Goal: Task Accomplishment & Management: Manage account settings

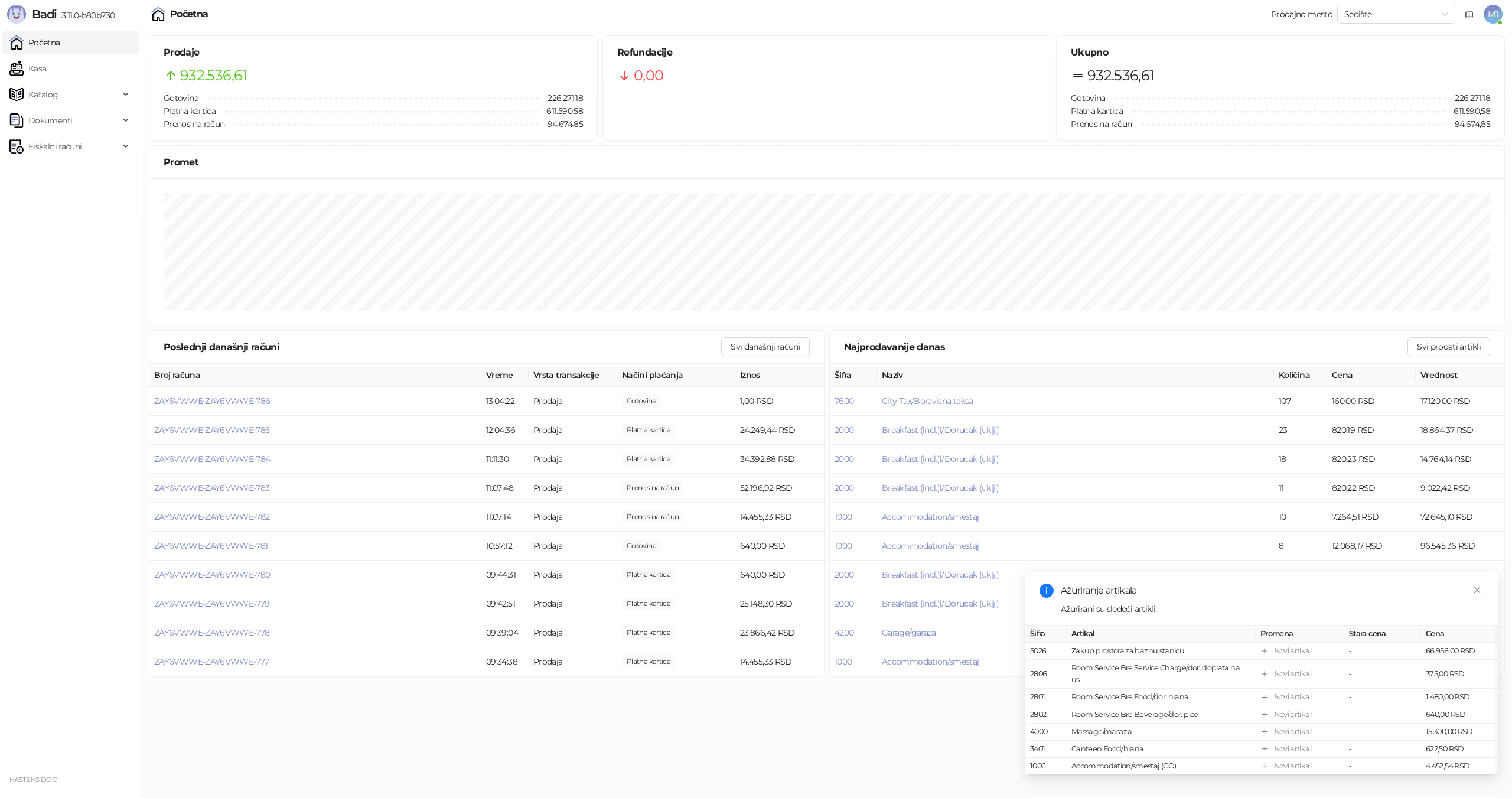
click at [1500, 12] on span "MJ" at bounding box center [1492, 14] width 19 height 19
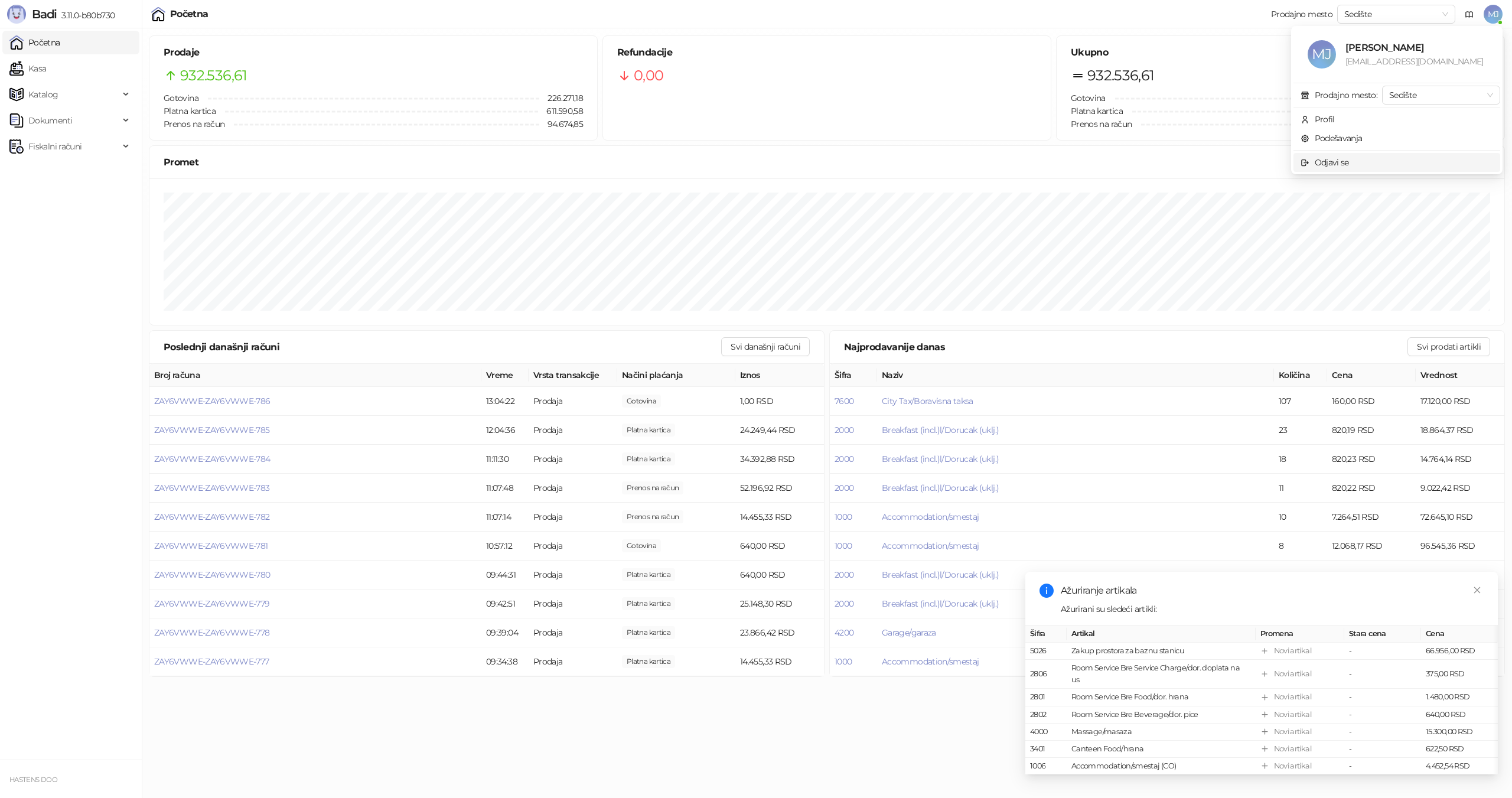
click at [1334, 158] on div "Odjavi se" at bounding box center [1332, 162] width 35 height 13
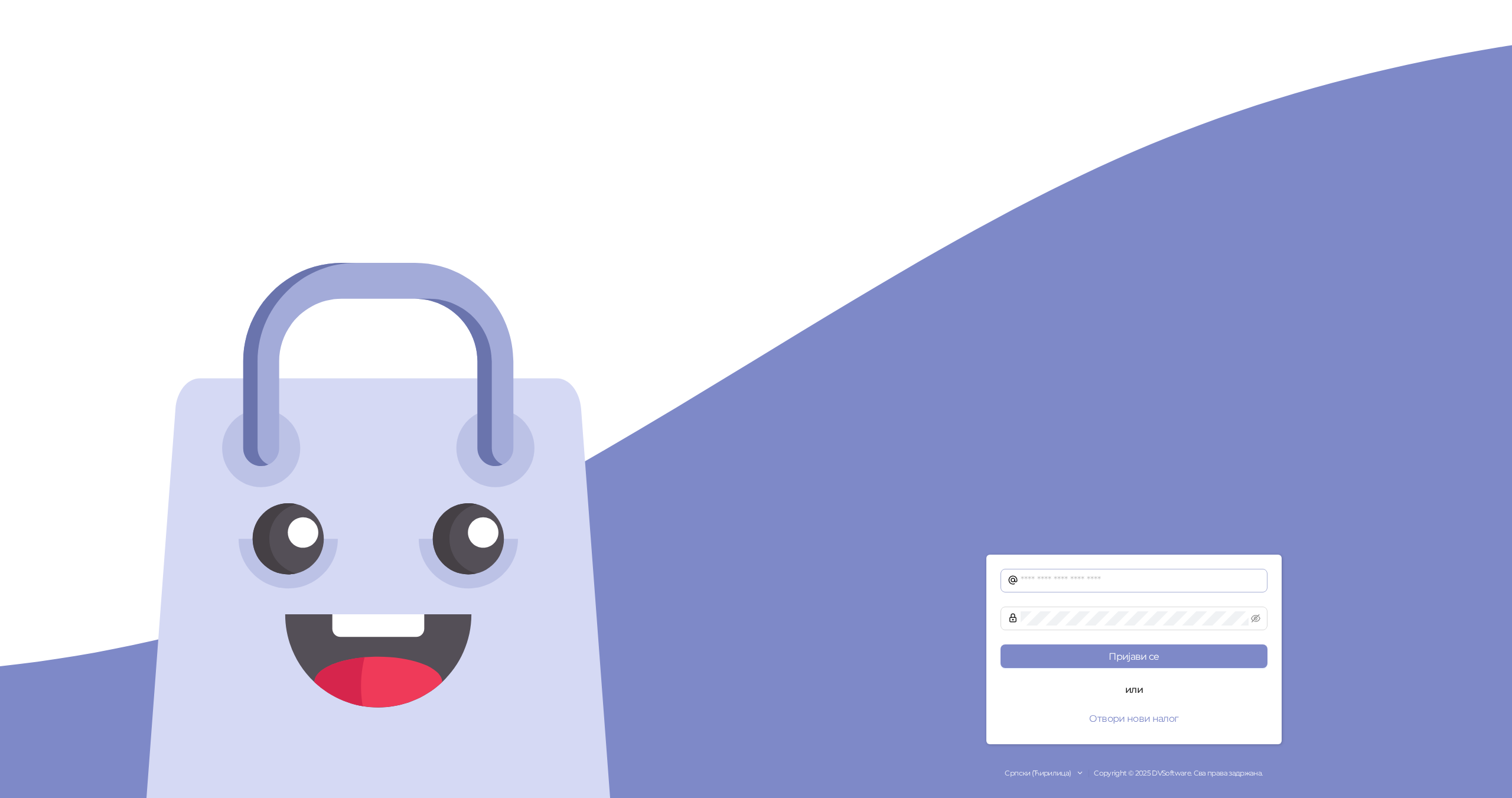
click at [1049, 570] on span at bounding box center [1134, 580] width 267 height 23
click at [1049, 574] on input "text" at bounding box center [1141, 580] width 240 height 14
type input "*"
type input "**********"
click at [1001, 644] on button "Пријави се" at bounding box center [1134, 656] width 267 height 23
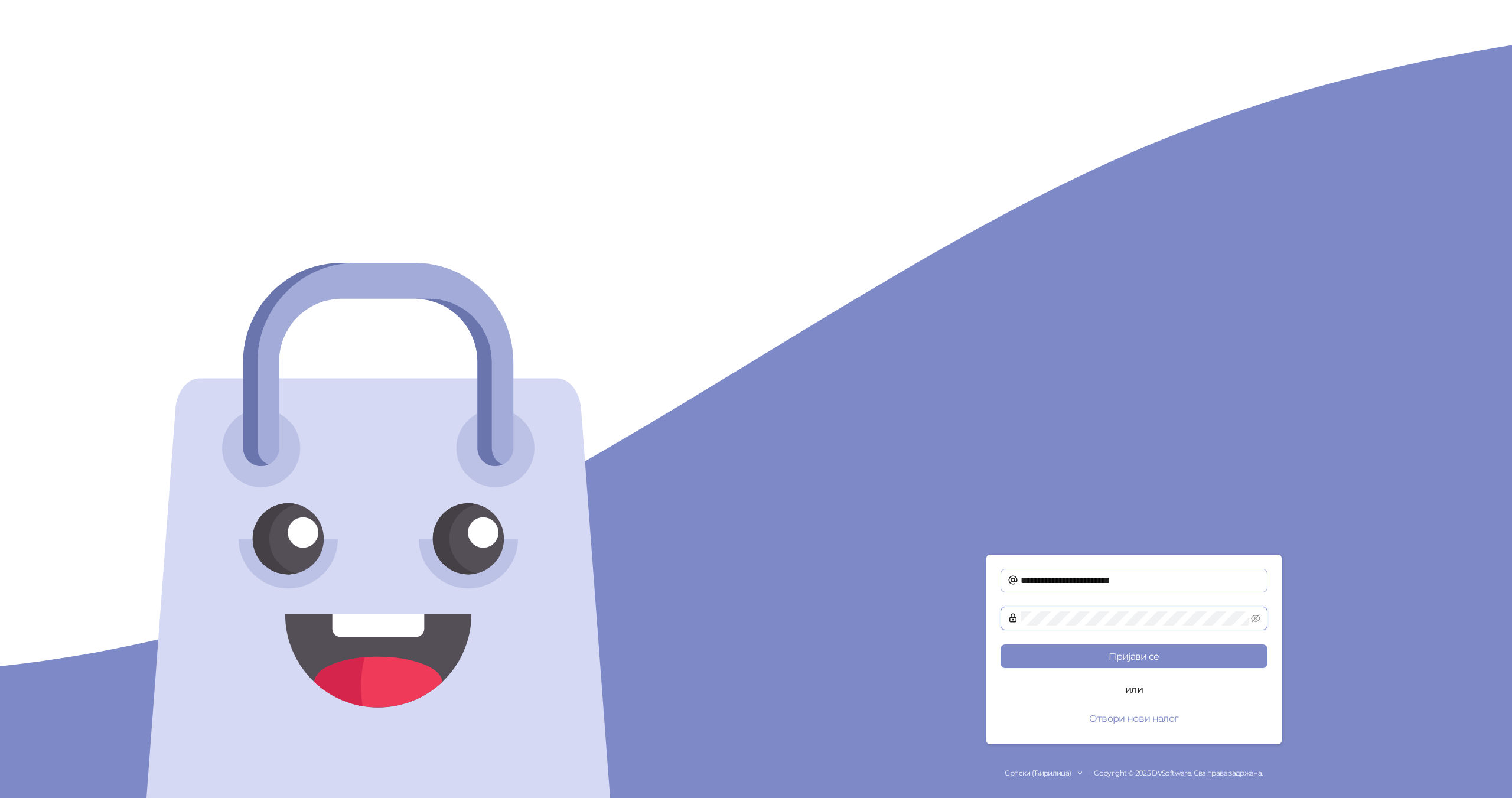
click at [1001, 644] on button "Пријави се" at bounding box center [1134, 656] width 267 height 23
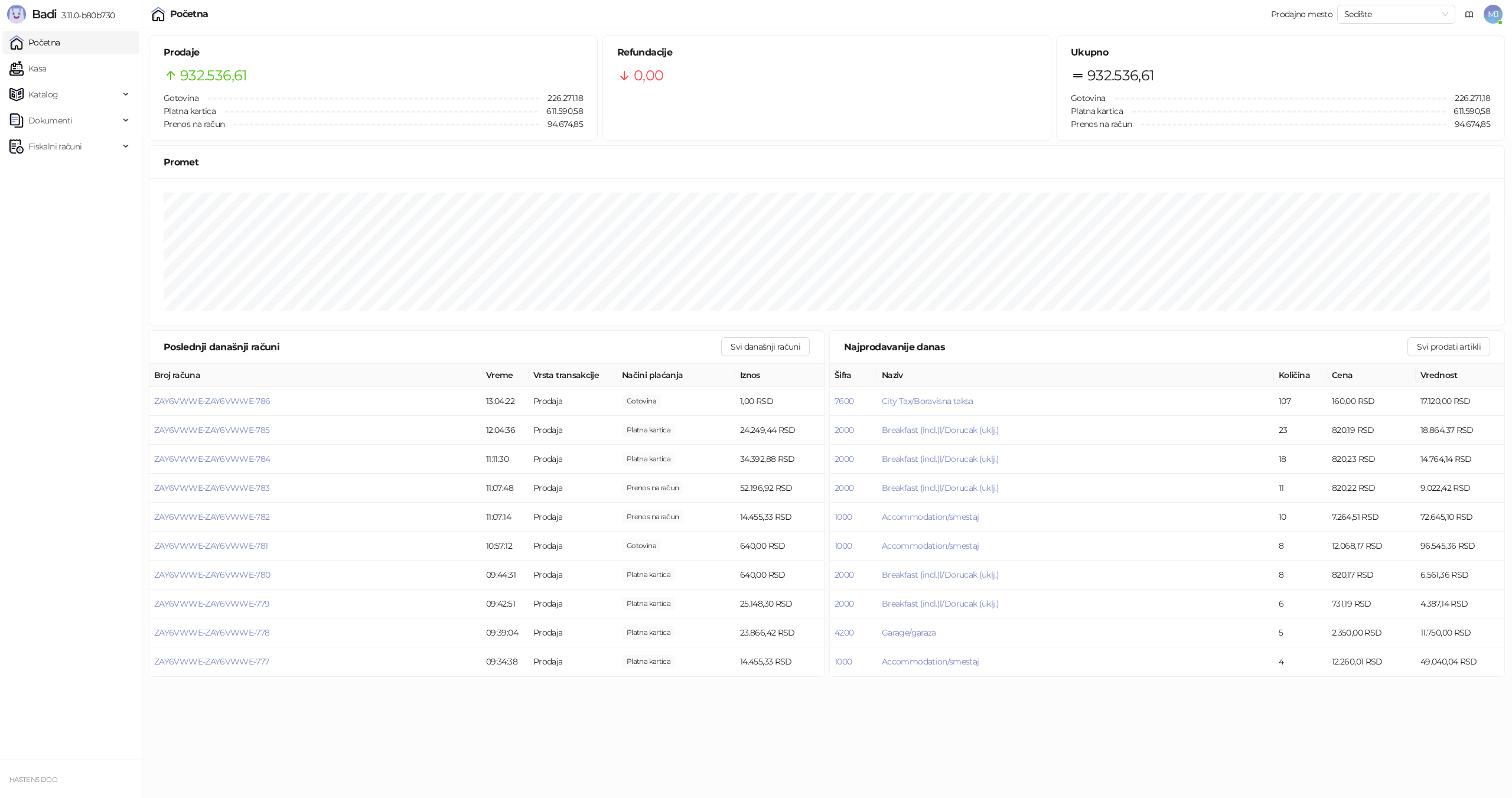
click at [1489, 7] on span "MJ" at bounding box center [1492, 14] width 19 height 19
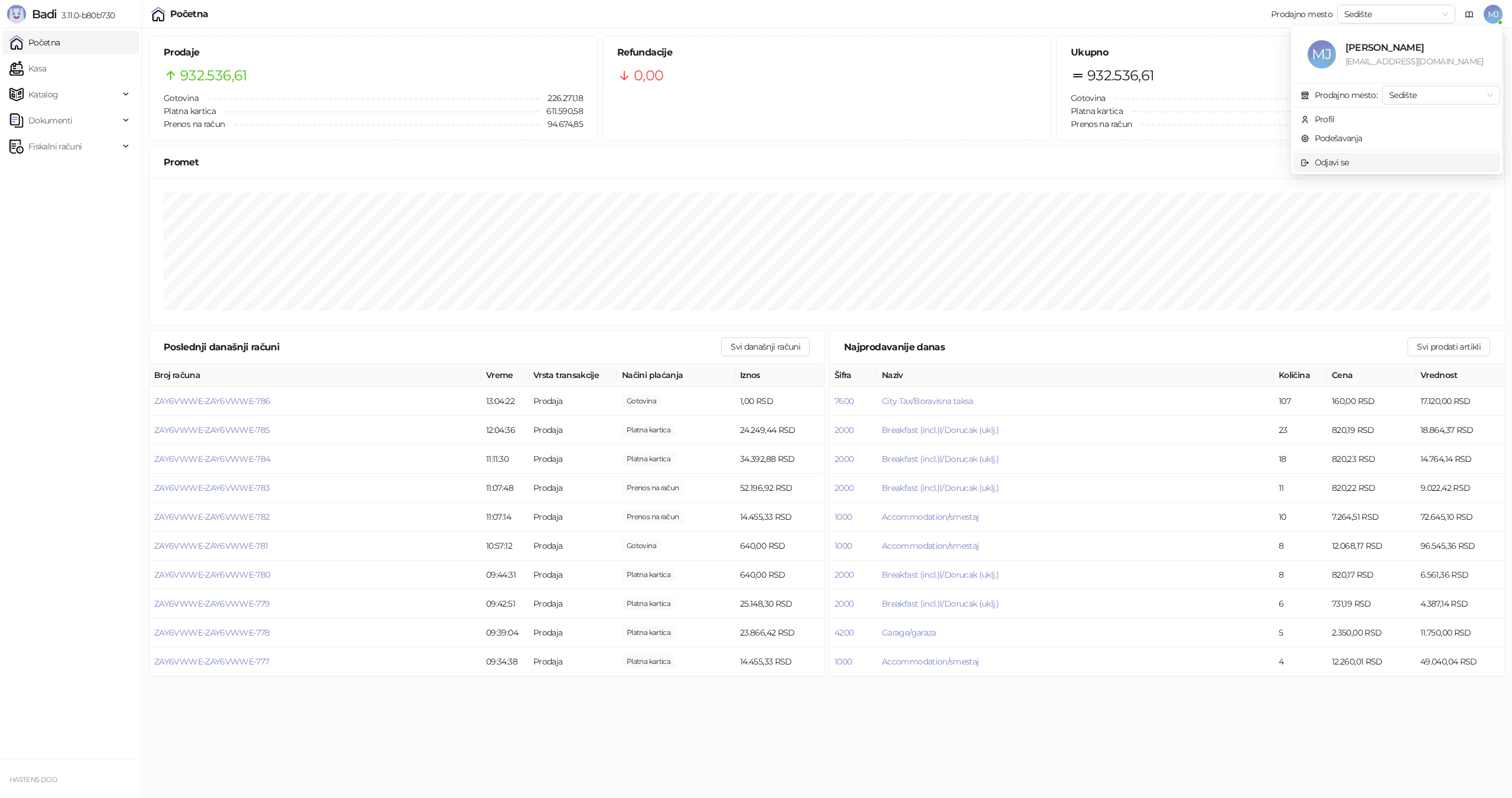
click at [1333, 156] on div "Odjavi se" at bounding box center [1332, 162] width 35 height 13
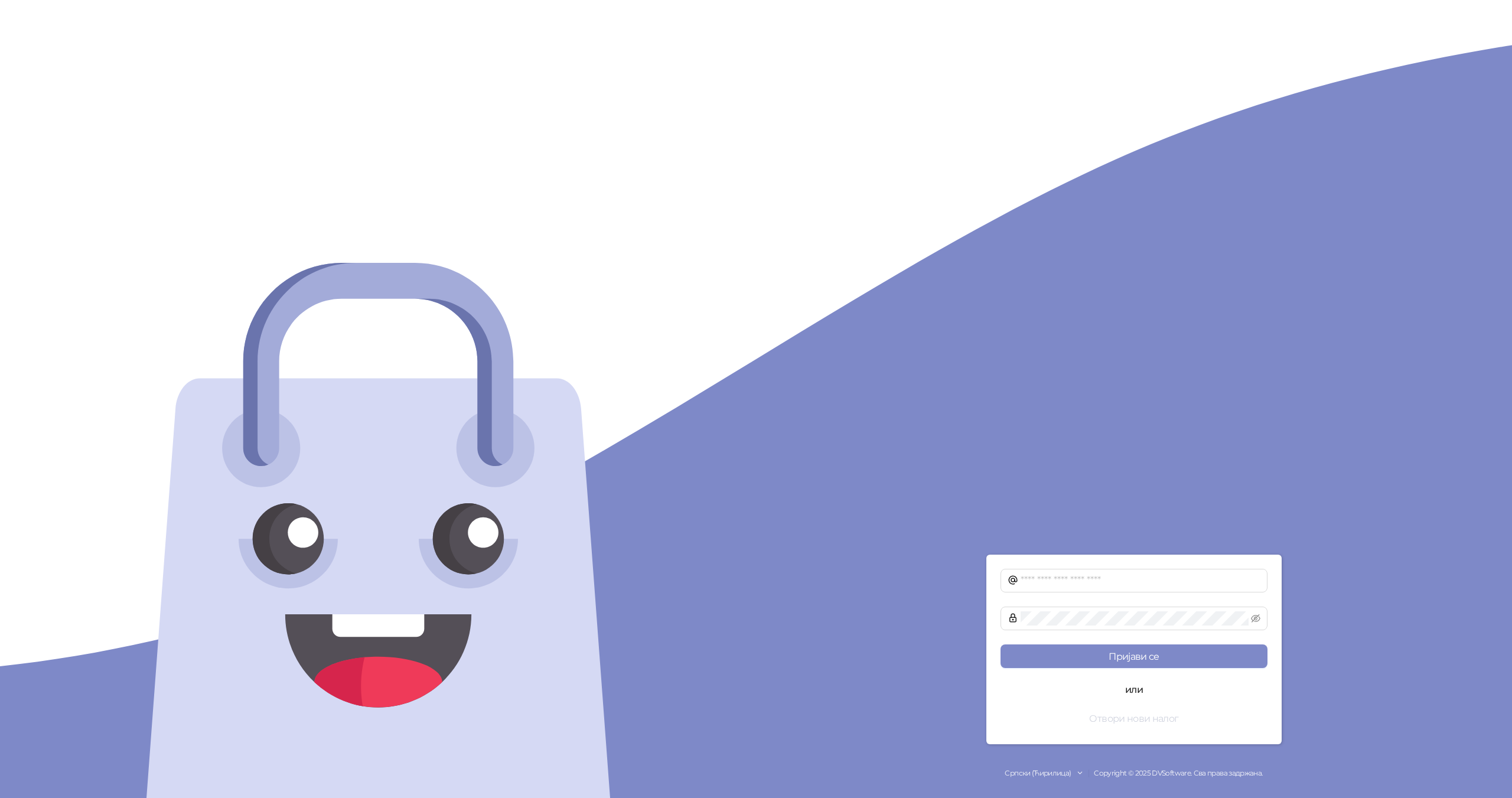
click at [1133, 717] on button "Отвори нови налог" at bounding box center [1134, 718] width 267 height 23
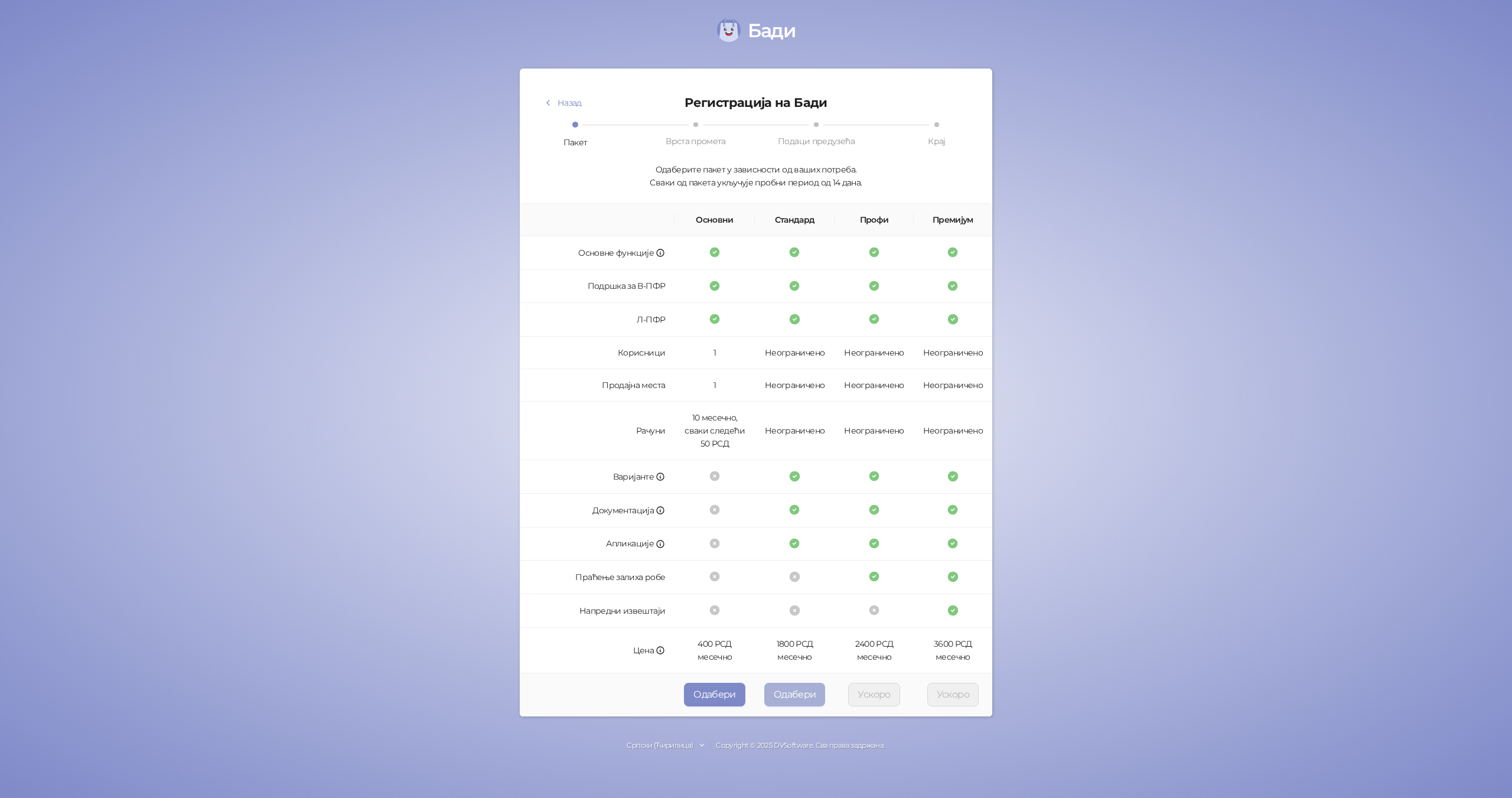
click at [785, 698] on button "Одабери" at bounding box center [795, 694] width 61 height 23
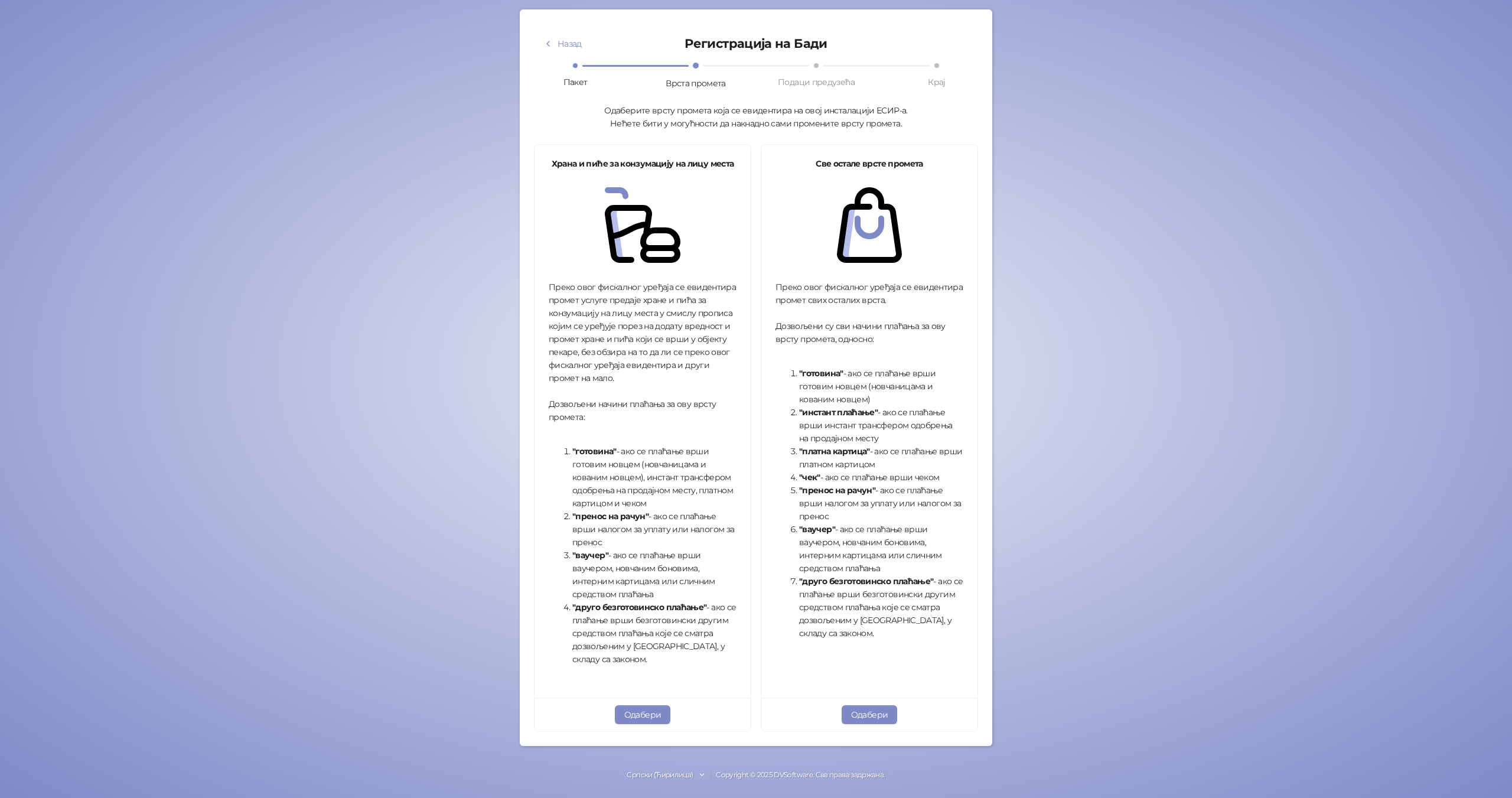
scroll to position [61, 0]
click at [874, 718] on button "Одабери" at bounding box center [870, 713] width 56 height 19
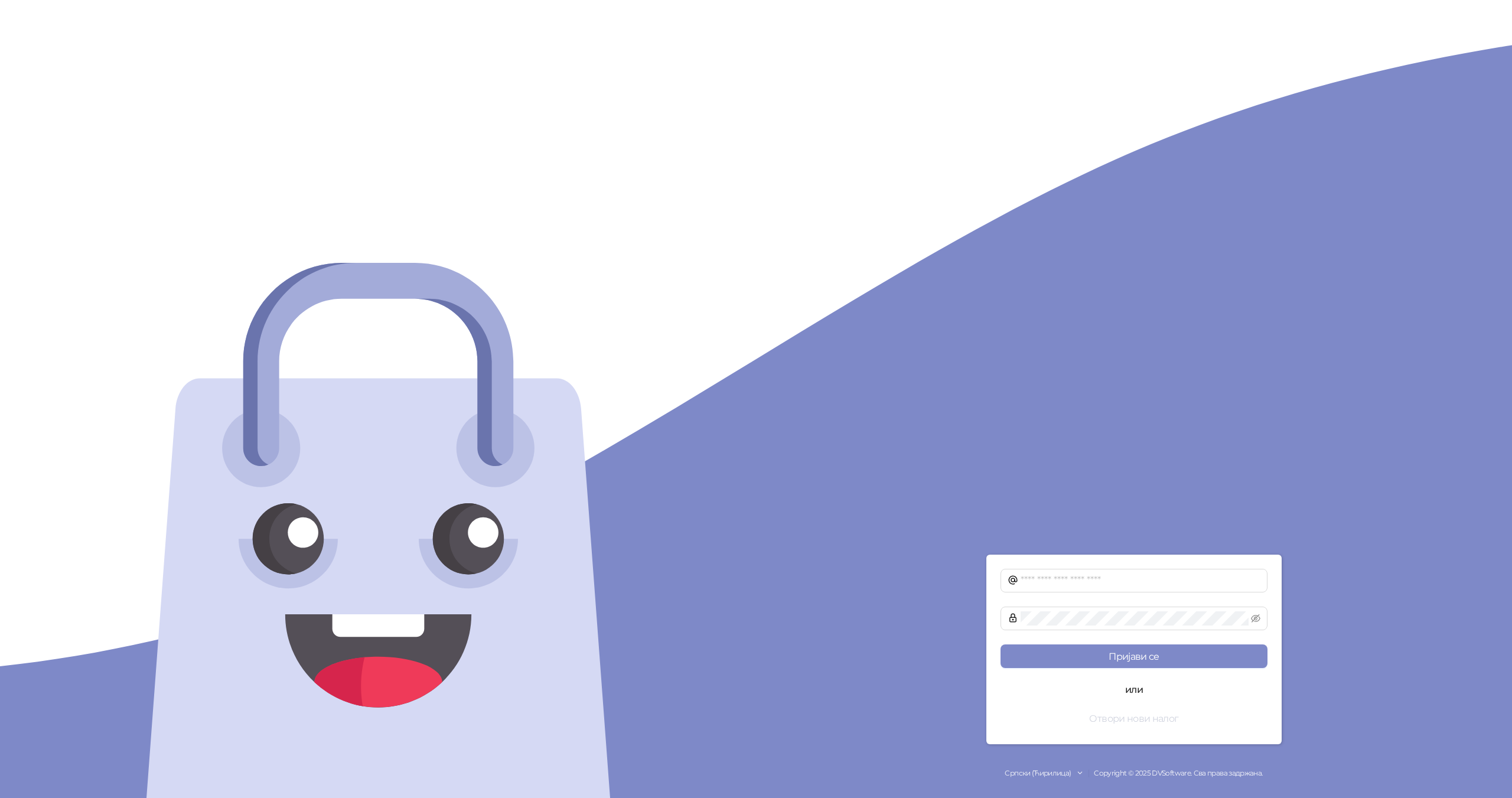
click at [1122, 718] on button "Отвори нови налог" at bounding box center [1134, 718] width 267 height 23
click at [1083, 575] on input "text" at bounding box center [1141, 580] width 240 height 14
type input "**********"
click at [1001, 644] on button "Пријави се" at bounding box center [1134, 656] width 267 height 23
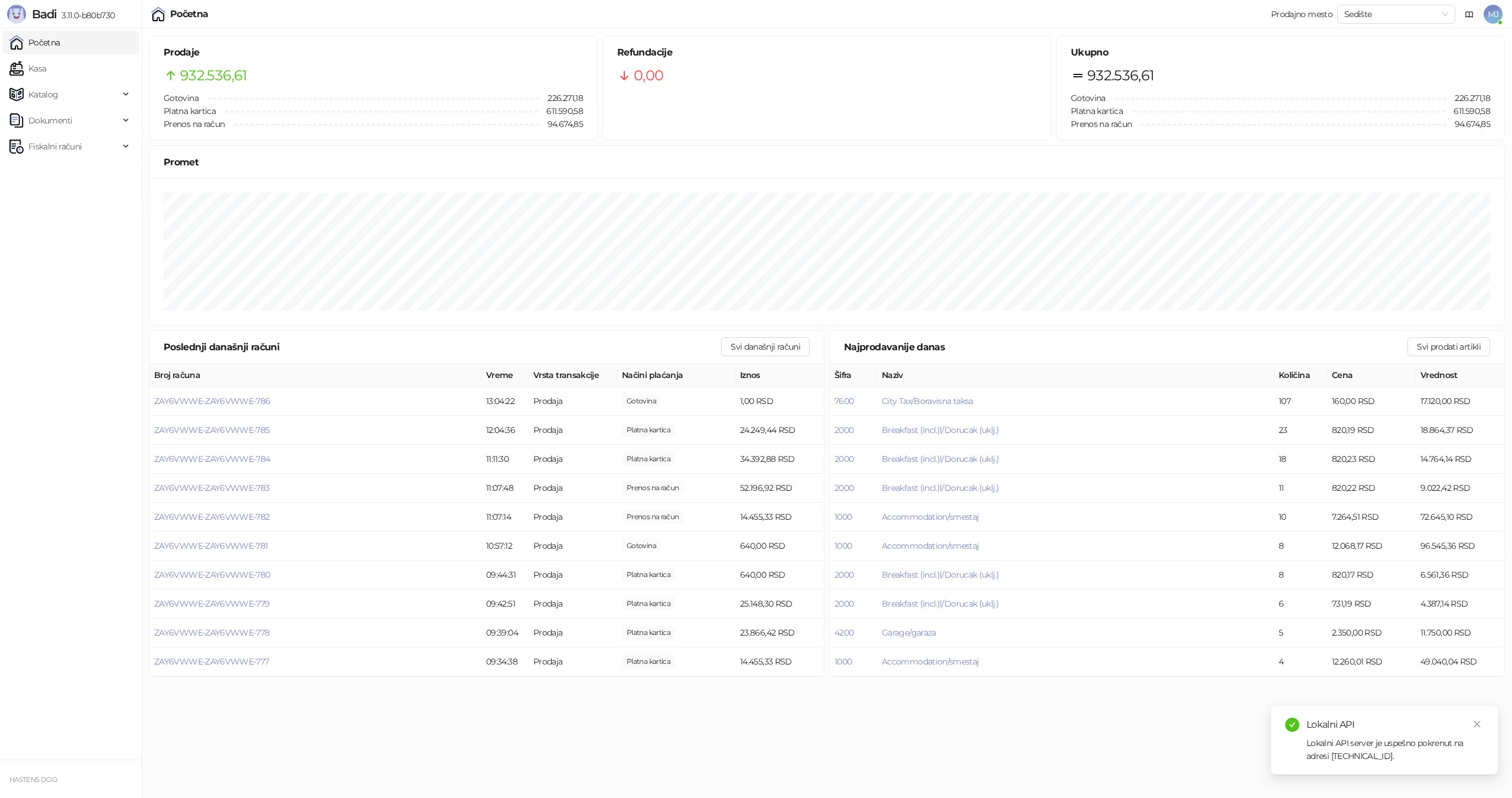
click at [1491, 13] on span "MJ" at bounding box center [1492, 14] width 19 height 19
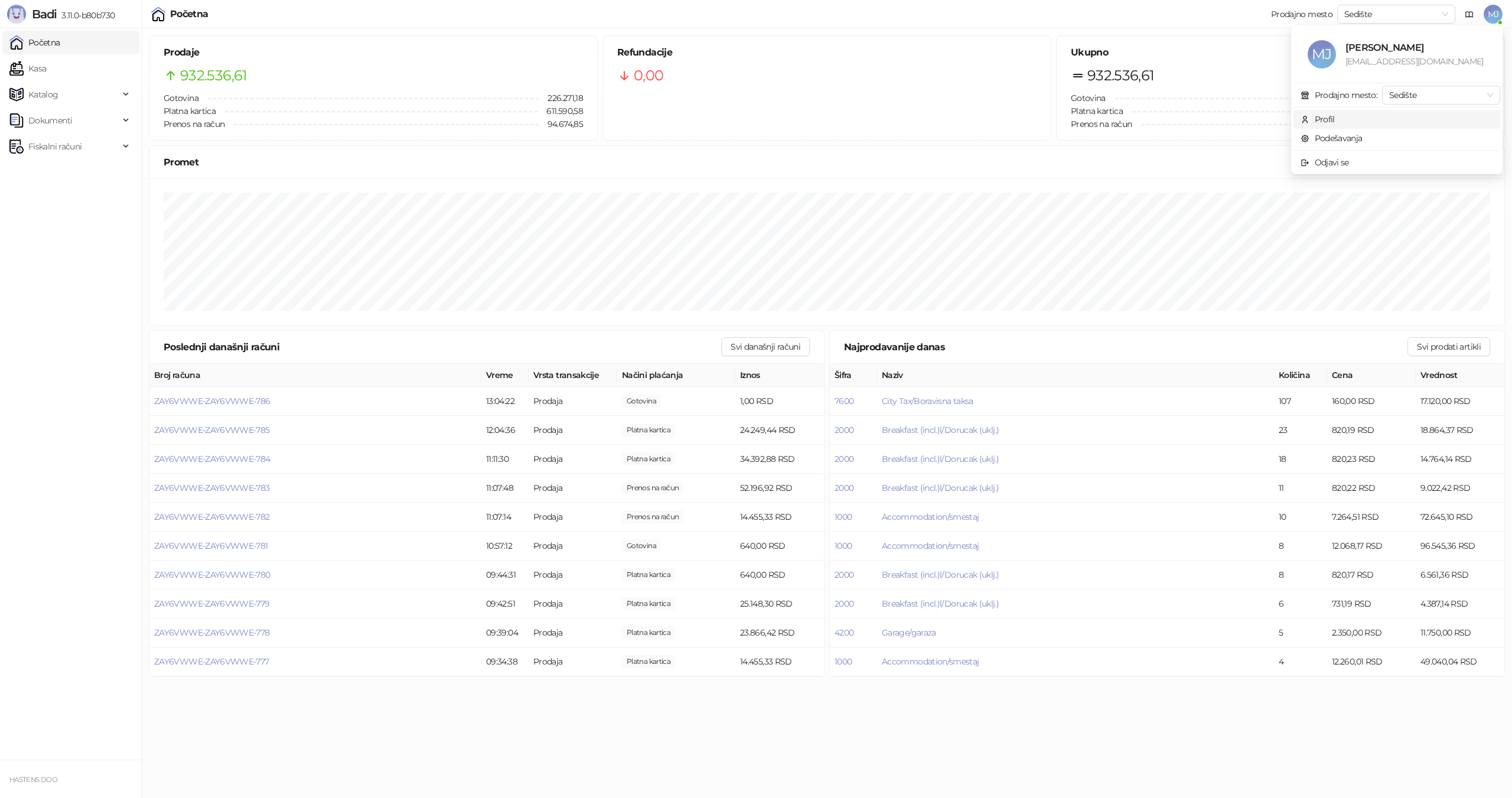
click at [1326, 122] on div "Profil" at bounding box center [1324, 119] width 20 height 13
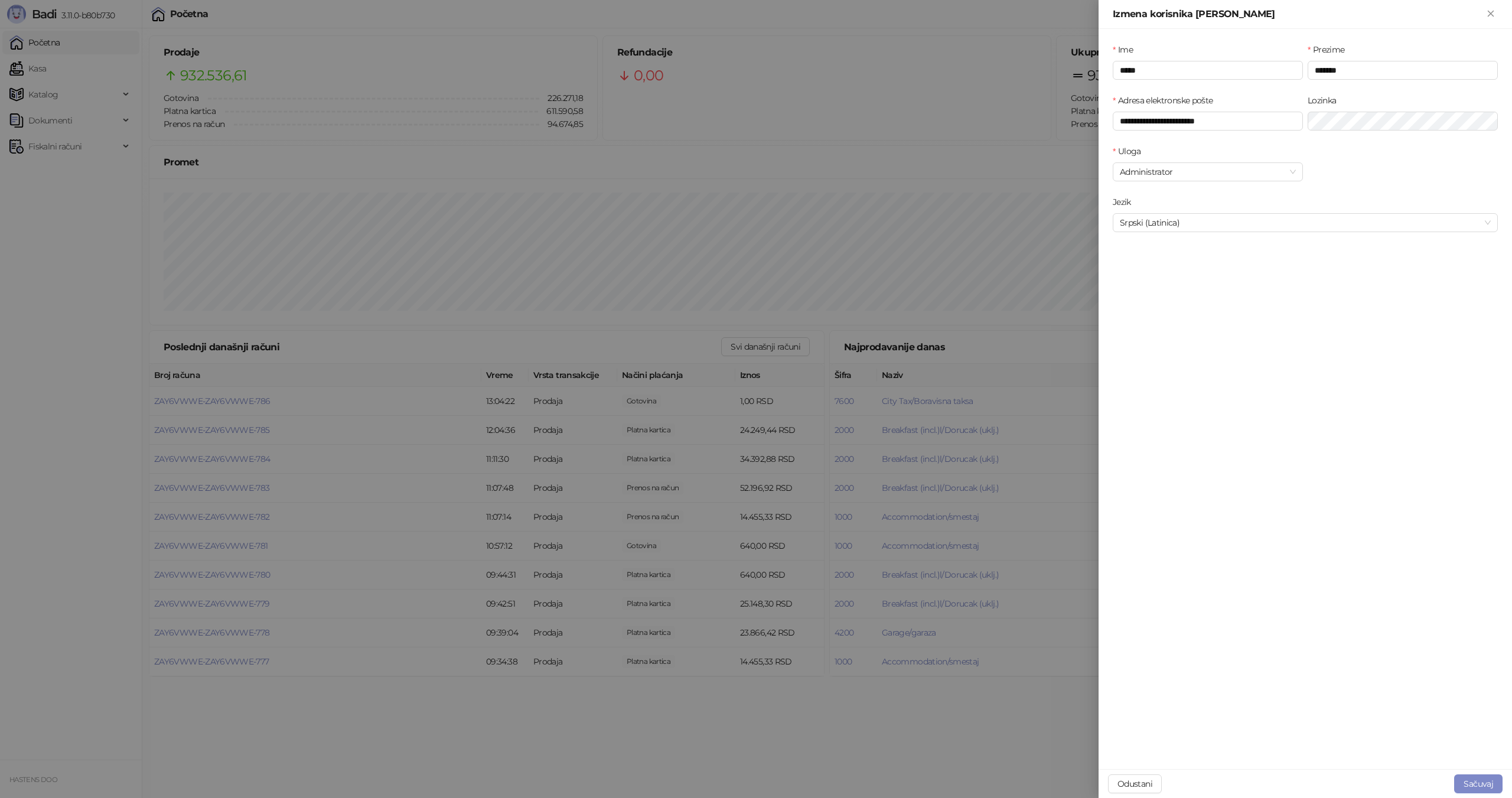
click at [924, 205] on div at bounding box center [756, 399] width 1512 height 798
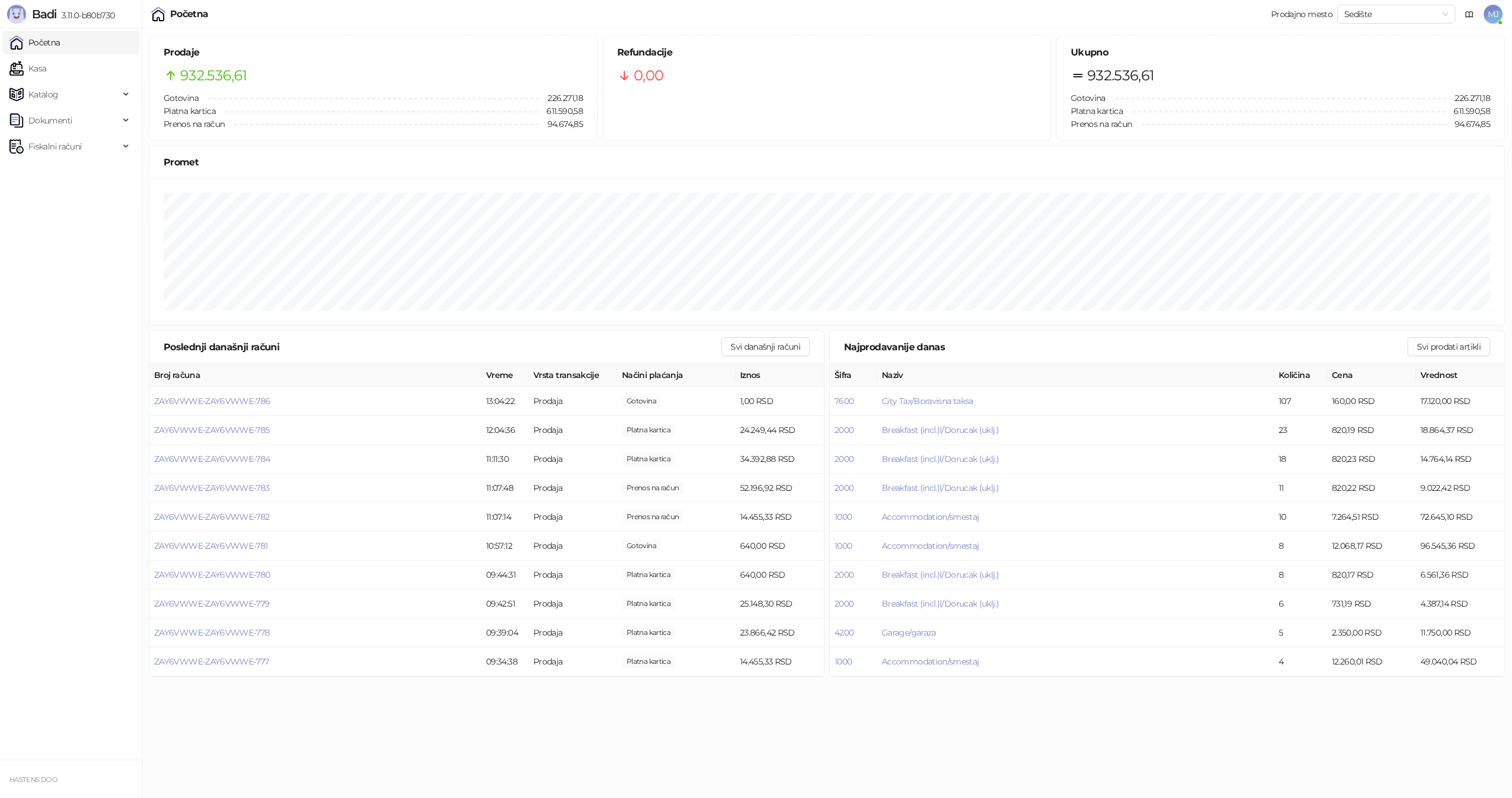
click at [1505, 15] on div "Početna Prodajno mesto Sedište MJ" at bounding box center [756, 14] width 1512 height 29
click at [1487, 17] on span "MJ" at bounding box center [1492, 14] width 19 height 19
click at [1345, 139] on link "Podešavanja" at bounding box center [1331, 138] width 62 height 10
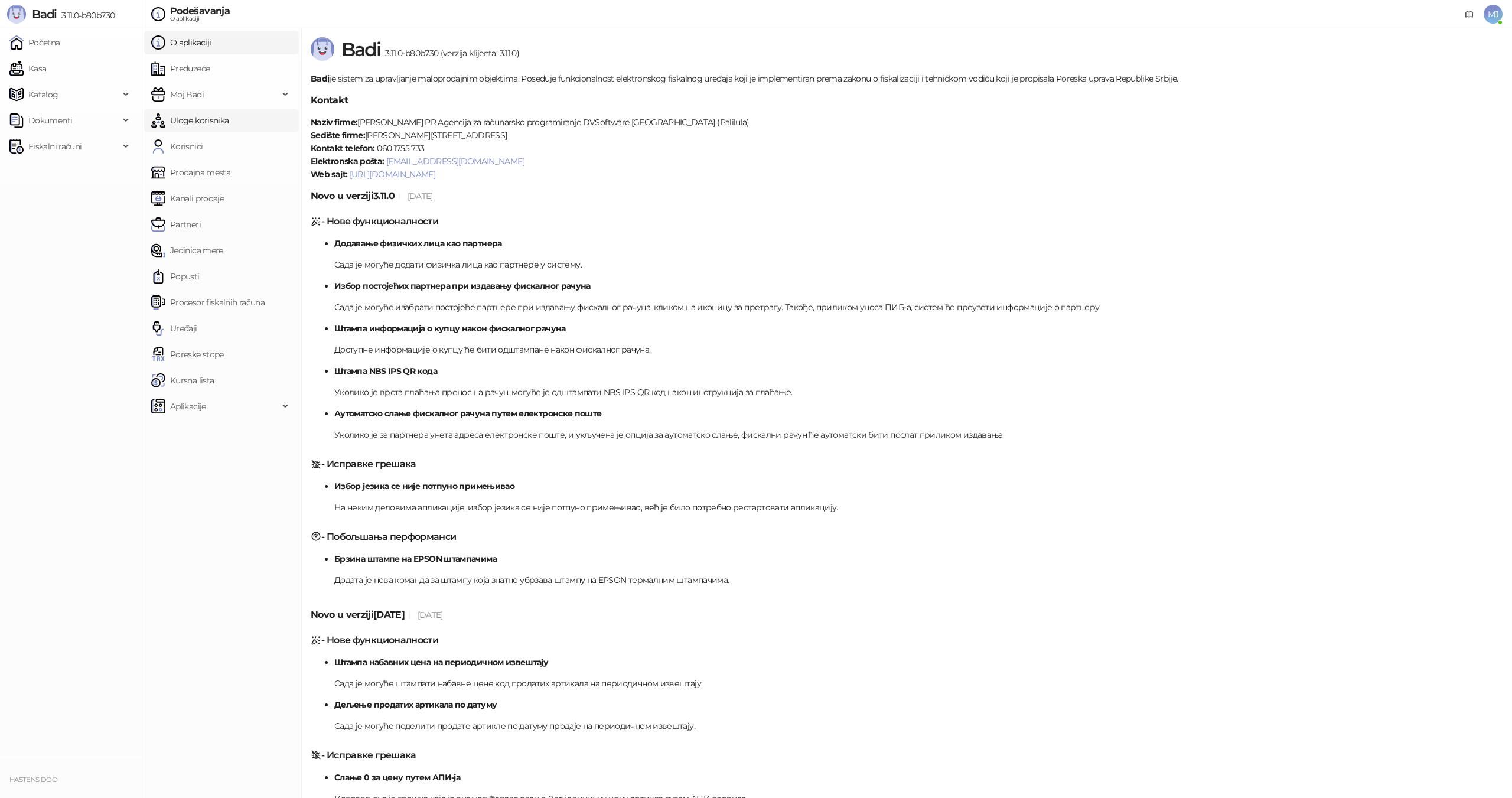
drag, startPoint x: 186, startPoint y: 63, endPoint x: 232, endPoint y: 112, distance: 67.2
click at [186, 63] on link "Preduzeće" at bounding box center [180, 68] width 59 height 23
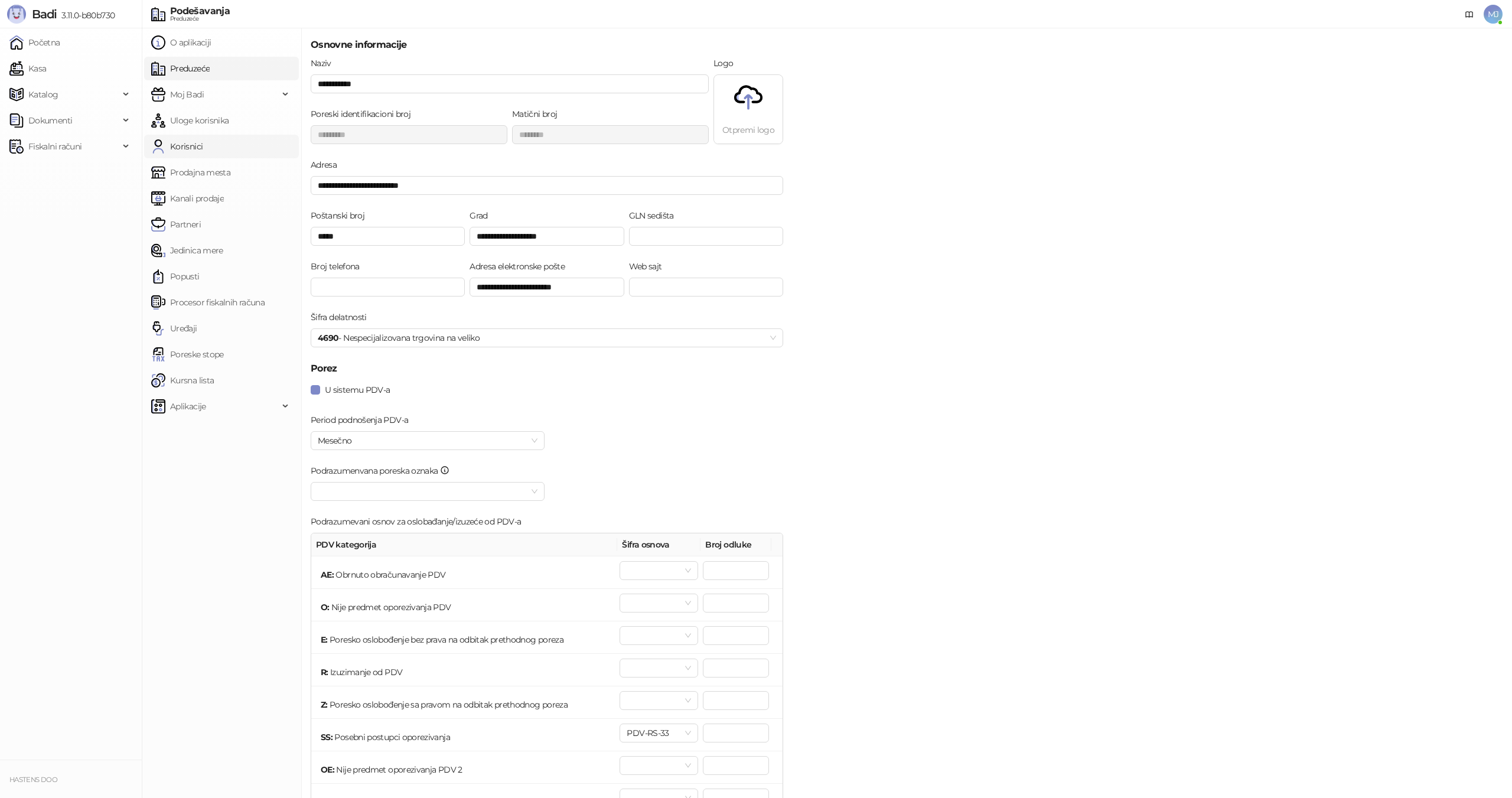
click at [251, 137] on div "**********" at bounding box center [827, 413] width 1370 height 769
click at [1485, 10] on span "MJ" at bounding box center [1492, 14] width 19 height 19
click at [1447, 98] on span "Sedište" at bounding box center [1441, 94] width 104 height 18
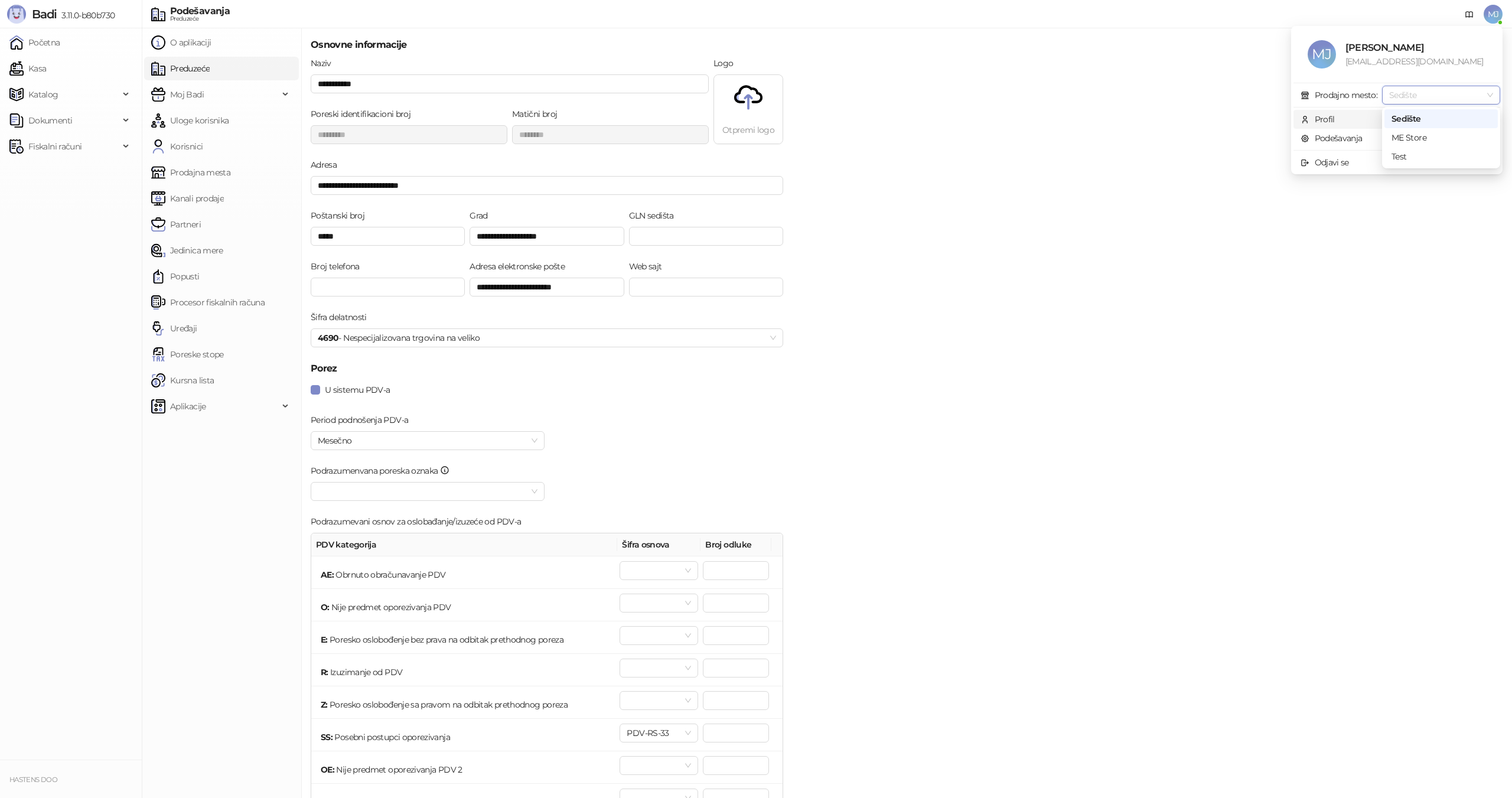
click at [1416, 120] on div "Sedište" at bounding box center [1441, 119] width 99 height 13
click at [46, 69] on link "Kasa" at bounding box center [28, 68] width 36 height 23
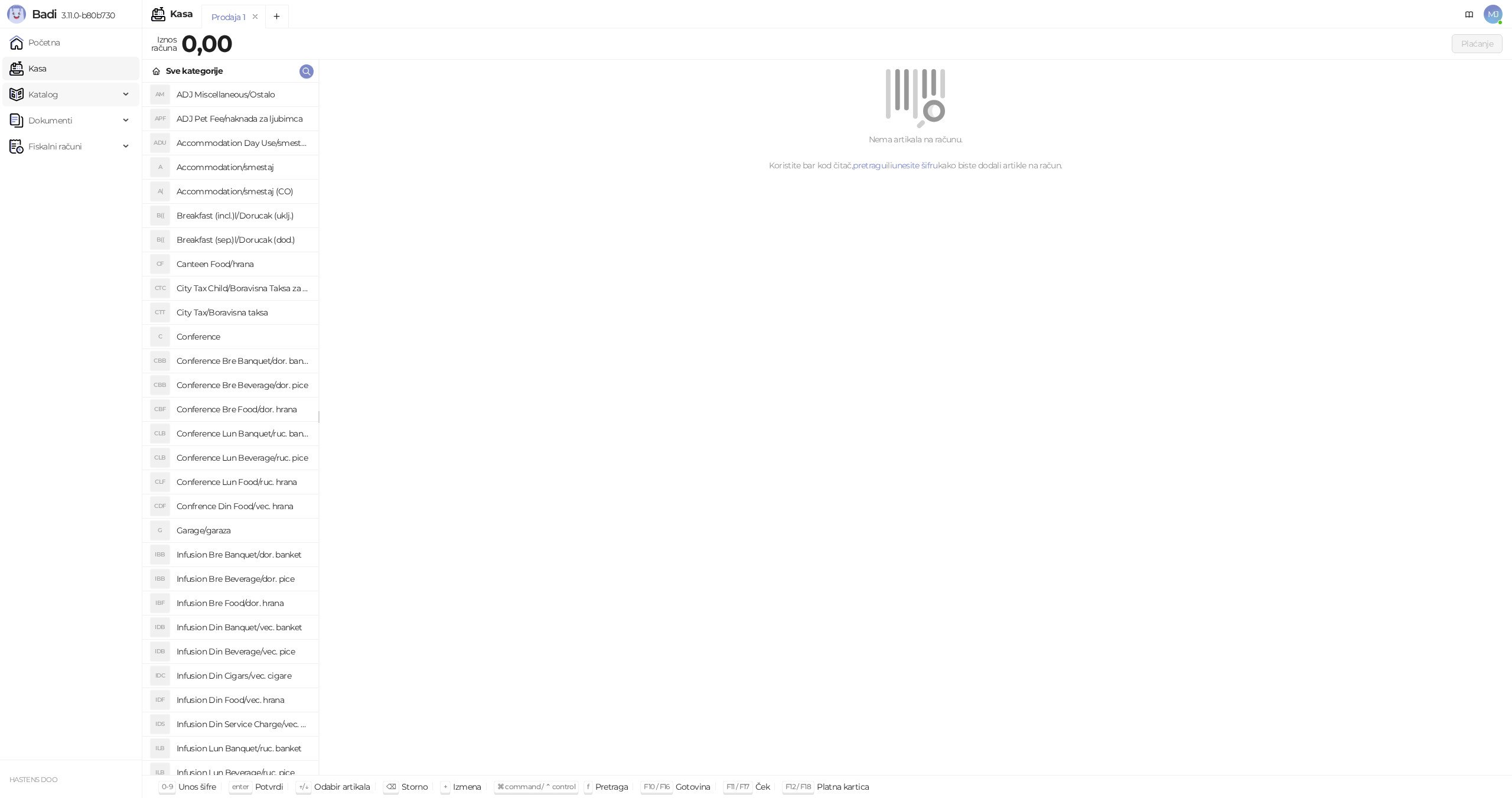
click at [55, 93] on span "Katalog" at bounding box center [44, 94] width 30 height 23
click at [195, 93] on h4 "ADJ Miscellaneous/Ostalo" at bounding box center [242, 94] width 132 height 19
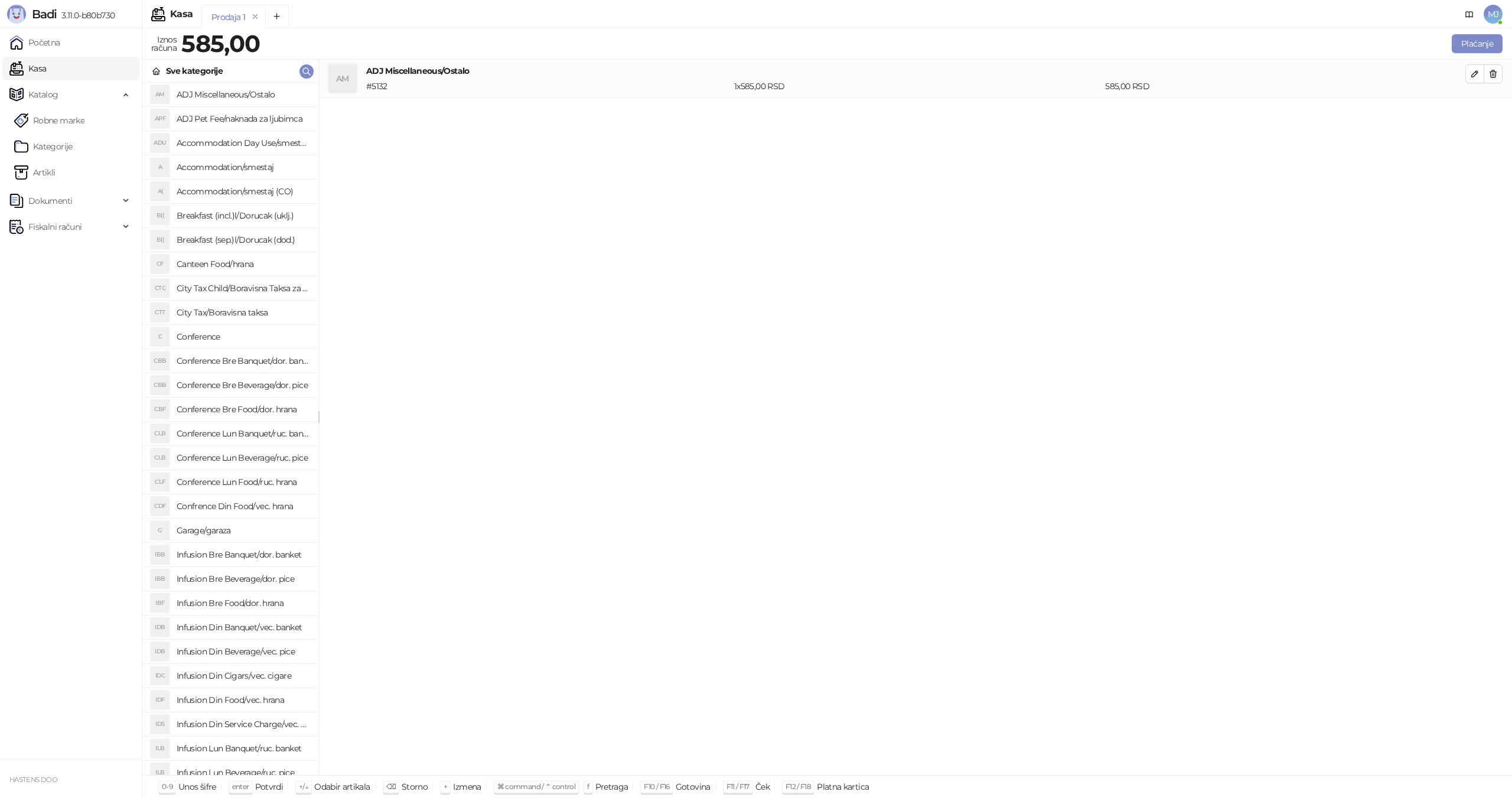
click at [224, 120] on h4 "ADJ Pet Fee/naknada za ljubimca" at bounding box center [242, 119] width 132 height 19
click at [235, 150] on h4 "Accommodation Day Use/smestaj dnevni boravak" at bounding box center [242, 143] width 132 height 19
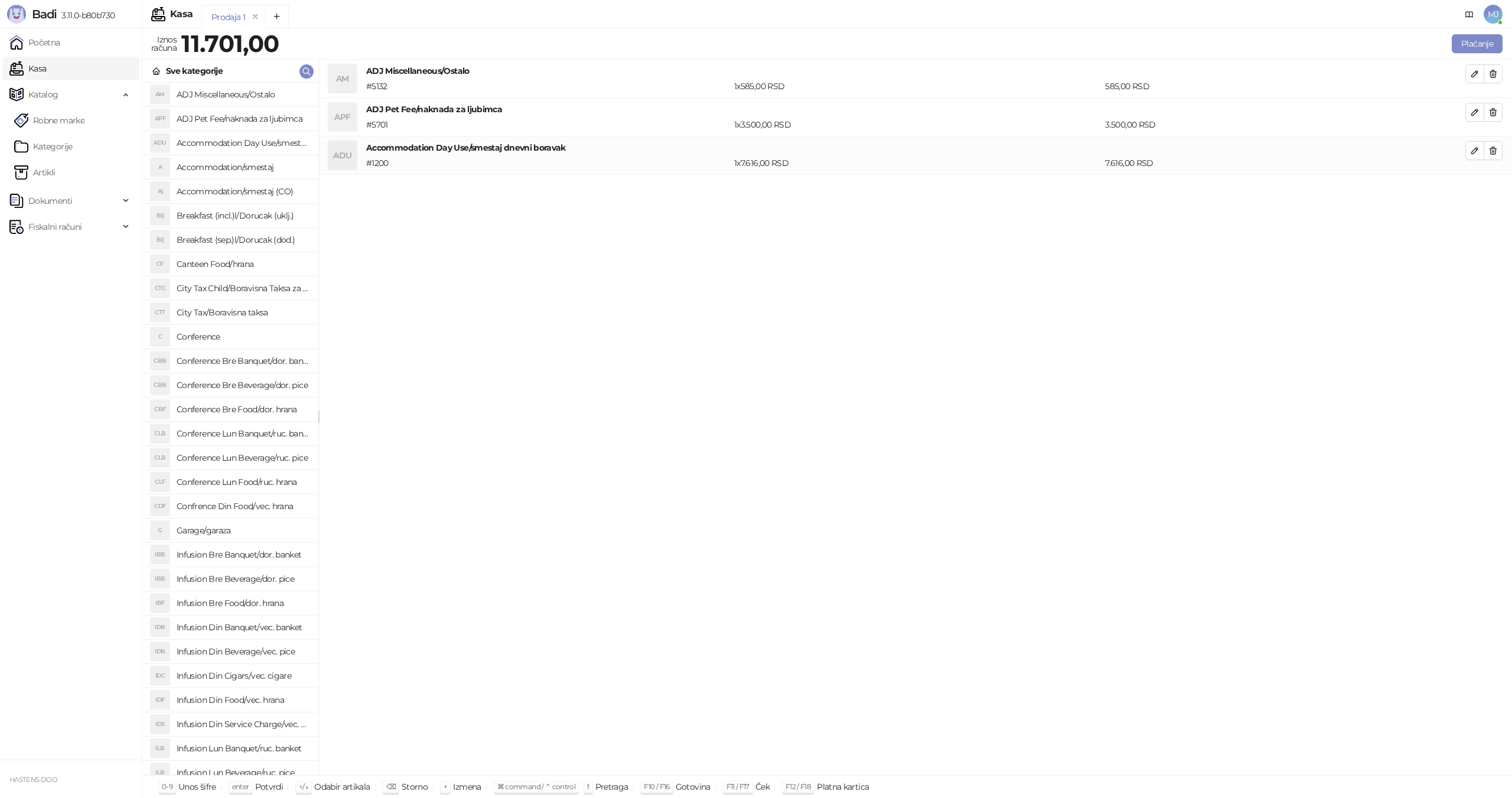
click at [237, 211] on h4 "Breakfast (incl.)l/Dorucak (uklj.)" at bounding box center [242, 215] width 132 height 19
click at [236, 261] on h4 "Canteen Food/hrana" at bounding box center [242, 264] width 132 height 19
click at [223, 161] on h4 "Accommodation/smestaj" at bounding box center [242, 167] width 132 height 19
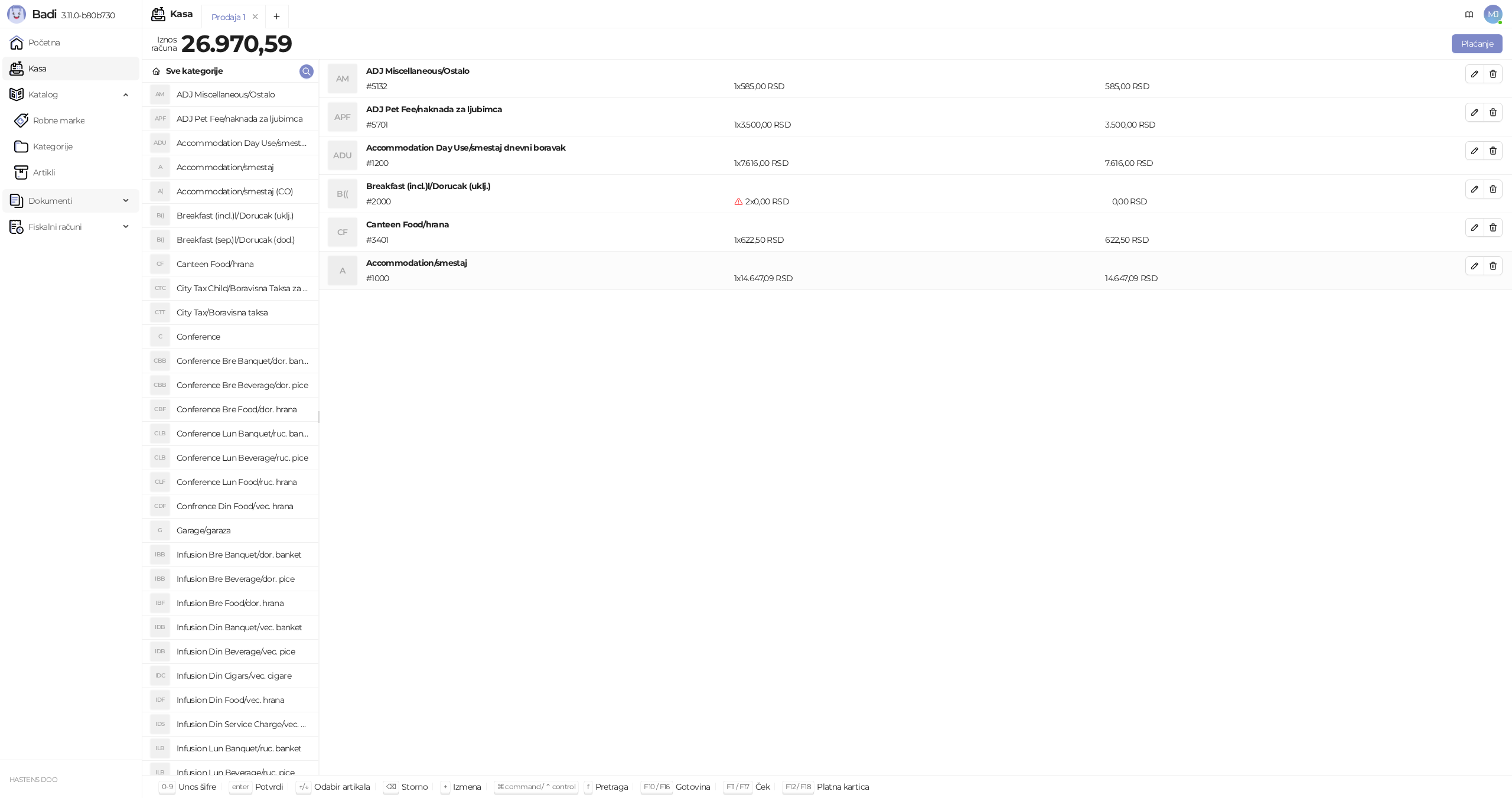
click at [51, 197] on span "Dokumenti" at bounding box center [50, 201] width 44 height 23
click at [66, 276] on span "Fiskalni računi" at bounding box center [55, 281] width 53 height 23
click at [65, 310] on link "Izdati računi" at bounding box center [46, 307] width 64 height 23
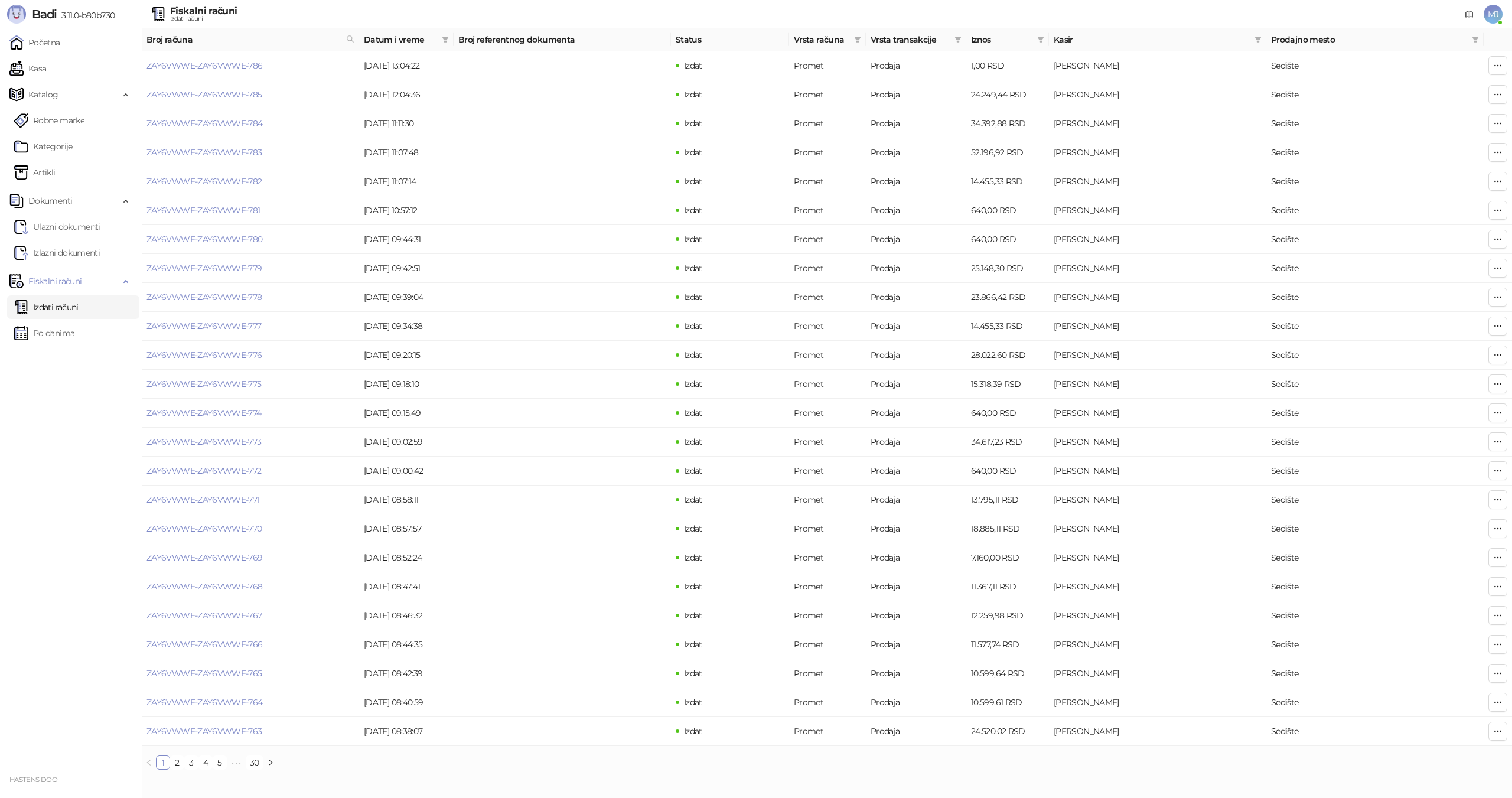
click at [44, 27] on div "Badi 3.11.0-b80b730" at bounding box center [71, 14] width 142 height 29
click at [44, 40] on link "Početna" at bounding box center [35, 42] width 51 height 23
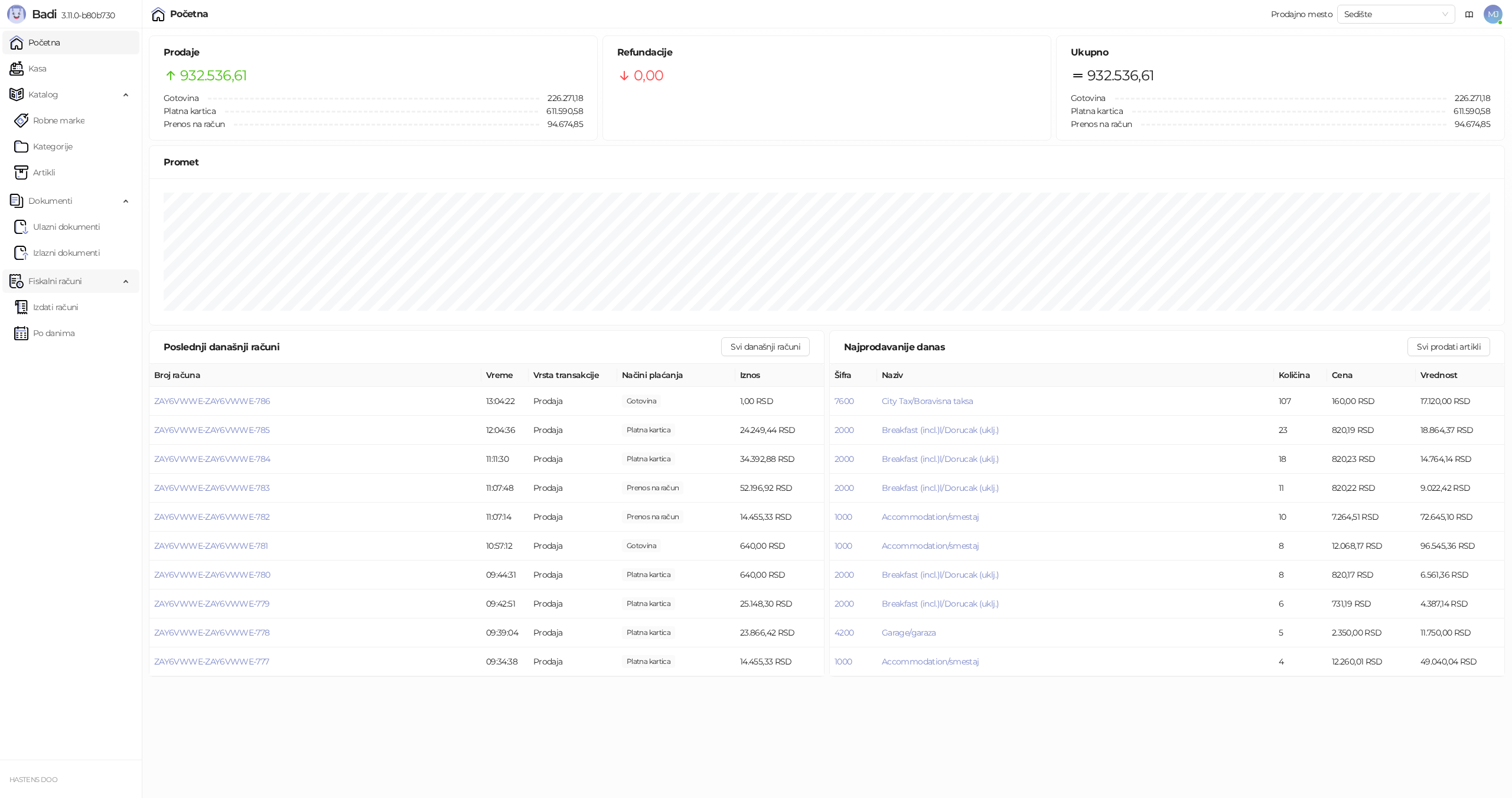
click at [63, 282] on span "Fiskalni računi" at bounding box center [55, 281] width 53 height 23
click at [74, 282] on span "Fiskalni računi" at bounding box center [55, 281] width 53 height 23
click at [74, 331] on link "Po danima" at bounding box center [44, 333] width 60 height 23
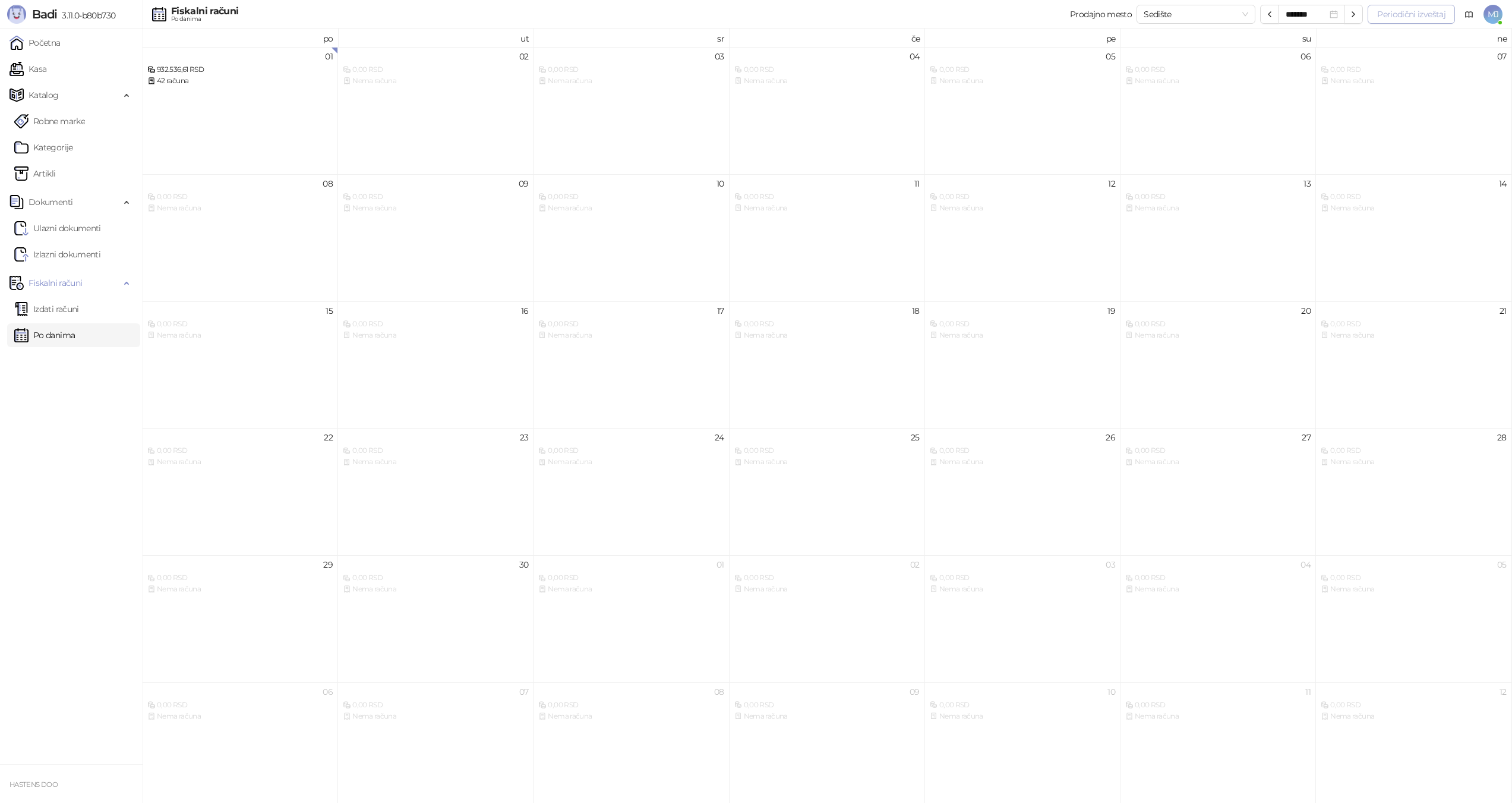
click at [1411, 15] on button "Periodični izveštaj" at bounding box center [1411, 14] width 87 height 19
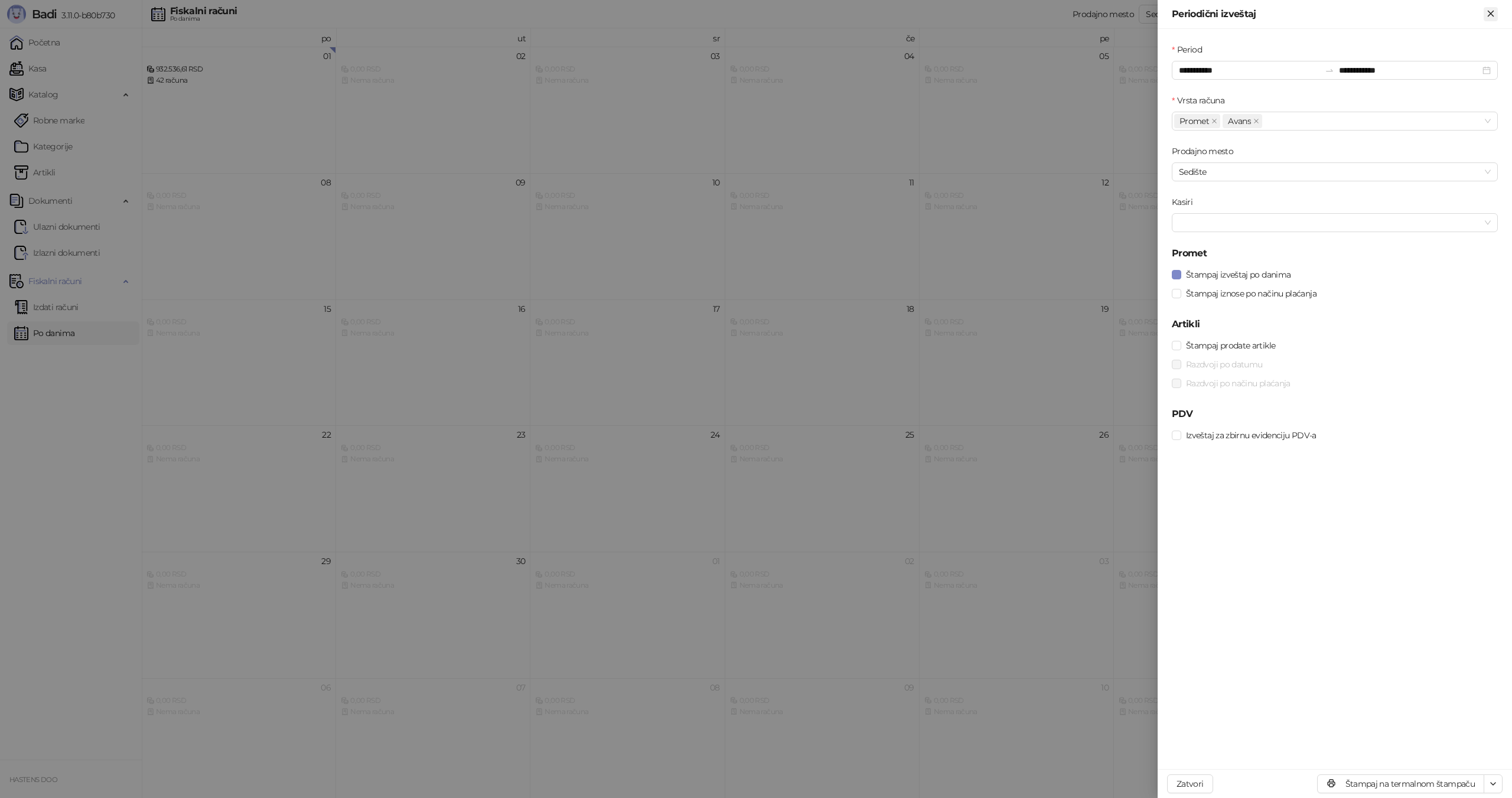
click at [1491, 11] on icon "Zatvori" at bounding box center [1491, 14] width 10 height 10
